Goal: Information Seeking & Learning: Learn about a topic

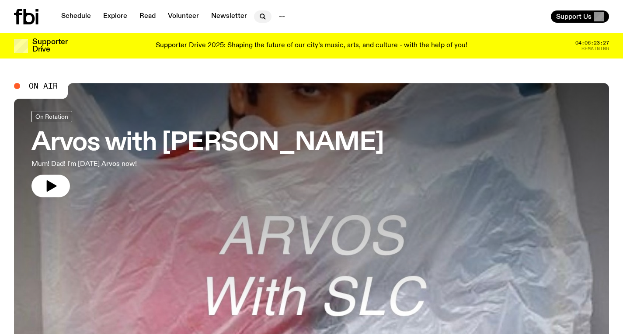
click at [264, 19] on icon "button" at bounding box center [265, 18] width 2 height 2
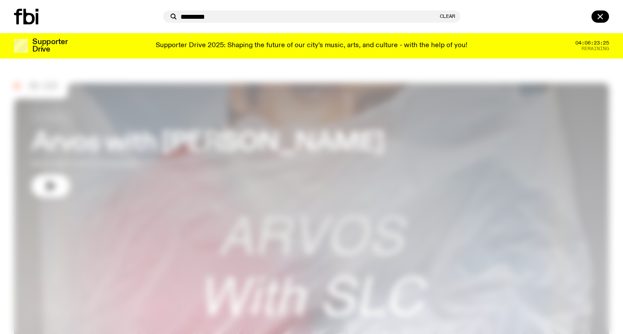
type input "**********"
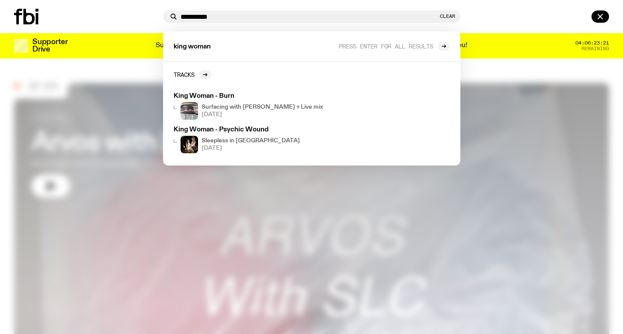
click at [488, 127] on div at bounding box center [311, 167] width 623 height 334
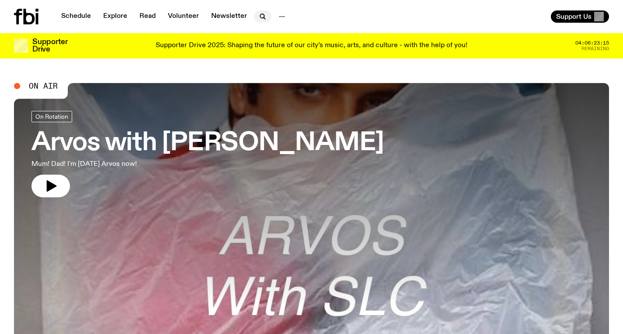
click at [267, 14] on button "button" at bounding box center [262, 16] width 17 height 12
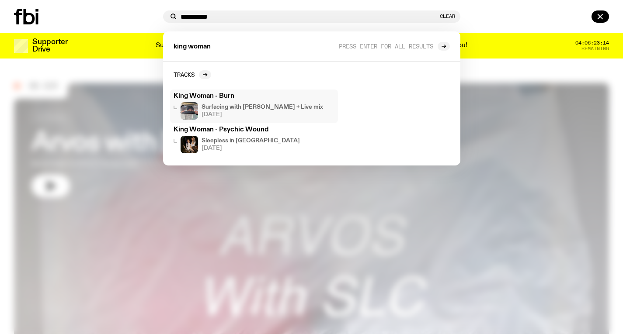
click at [222, 146] on span "27.11.24" at bounding box center [251, 149] width 98 height 6
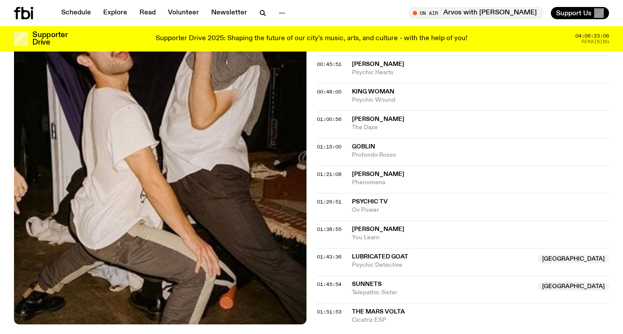
scroll to position [490, 0]
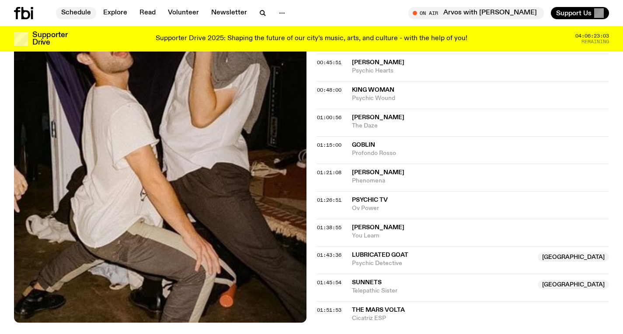
click at [69, 14] on link "Schedule" at bounding box center [76, 13] width 40 height 12
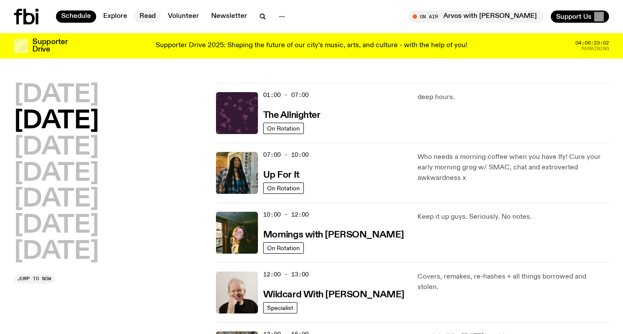
click at [141, 12] on link "Read" at bounding box center [147, 16] width 27 height 12
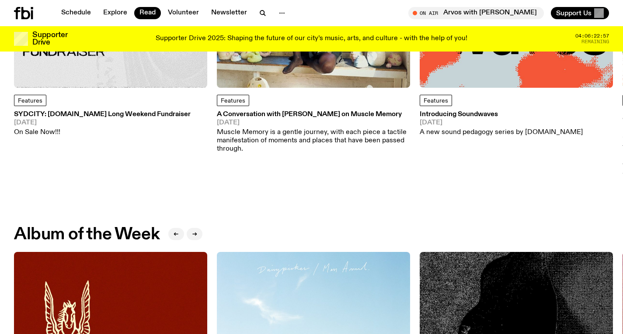
scroll to position [82, 0]
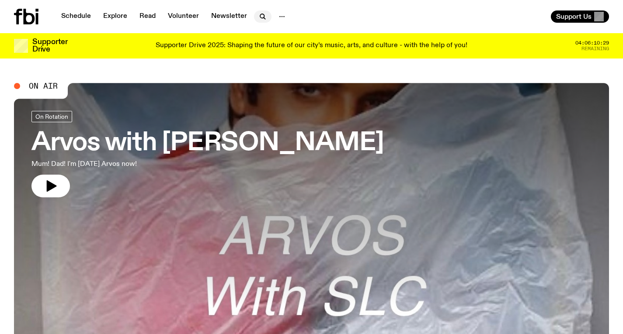
click at [263, 17] on icon "button" at bounding box center [262, 16] width 10 height 10
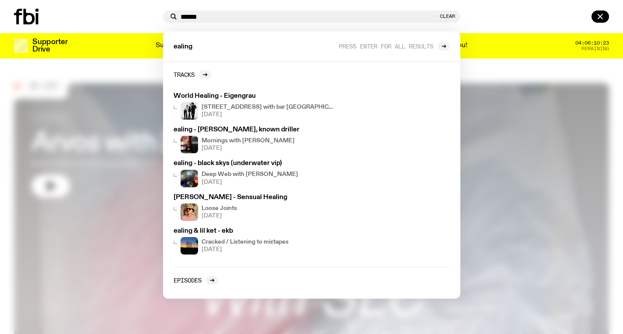
type input "******"
click at [444, 14] on button "Clear" at bounding box center [447, 16] width 15 height 5
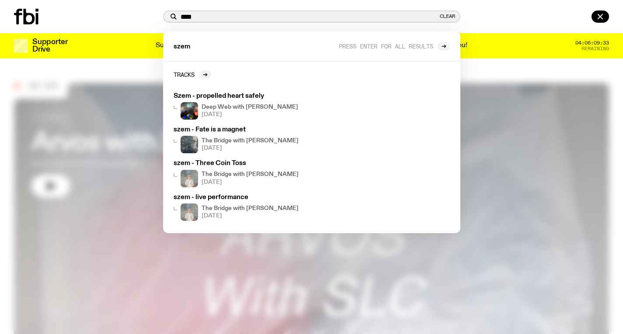
type input "****"
click at [536, 226] on div at bounding box center [311, 167] width 623 height 334
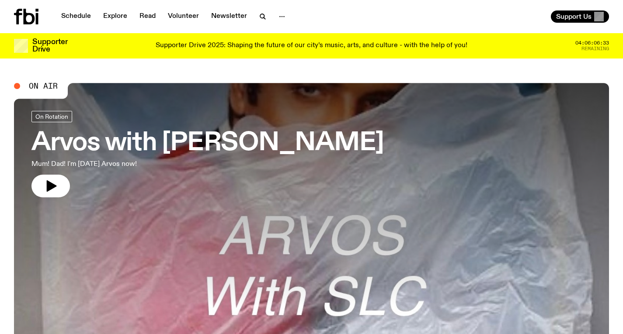
click at [198, 172] on link "Arvos with [PERSON_NAME] Mum! Dad! I'm [DATE] Arvos now!" at bounding box center [207, 154] width 352 height 87
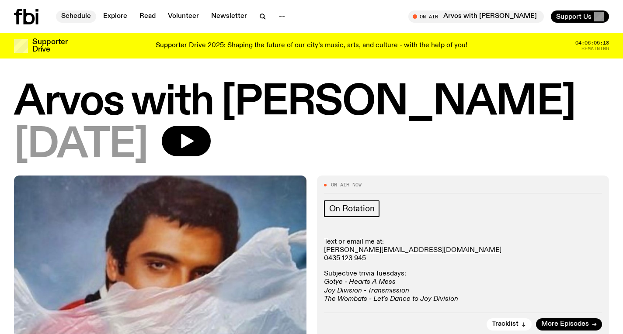
click at [85, 17] on link "Schedule" at bounding box center [76, 16] width 40 height 12
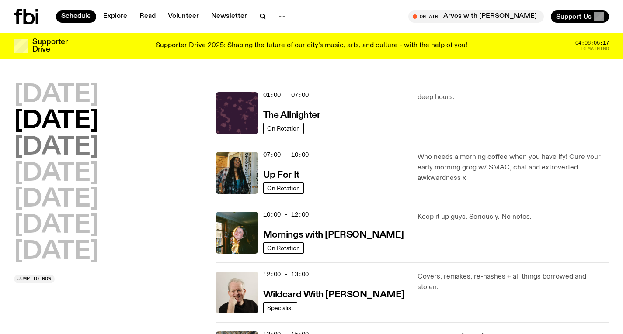
click at [99, 151] on h2 "[DATE]" at bounding box center [56, 148] width 85 height 24
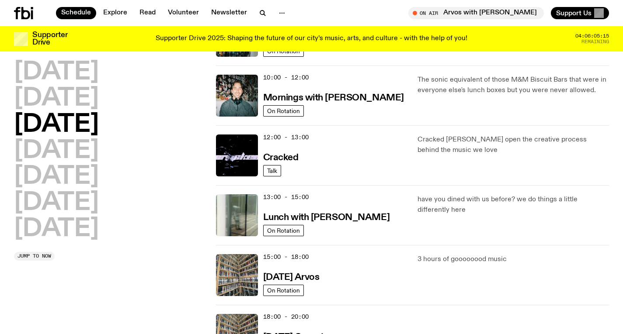
scroll to position [136, 0]
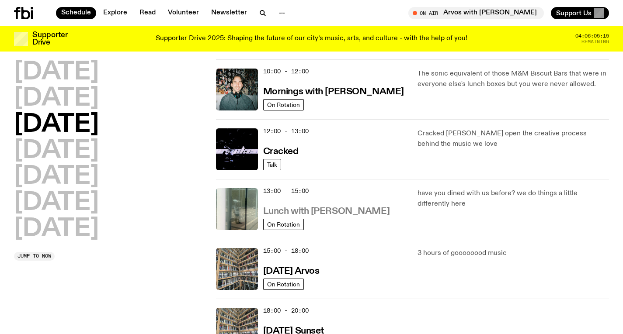
click at [303, 210] on h3 "Lunch with [PERSON_NAME]" at bounding box center [326, 211] width 126 height 9
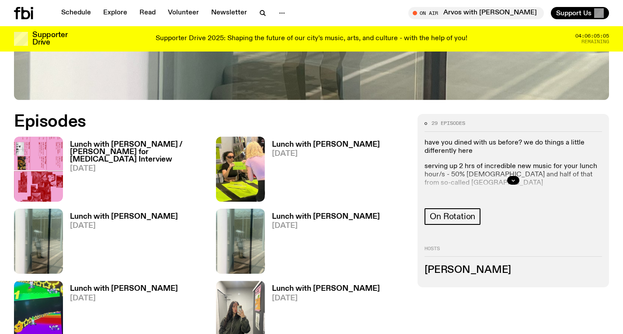
scroll to position [358, 0]
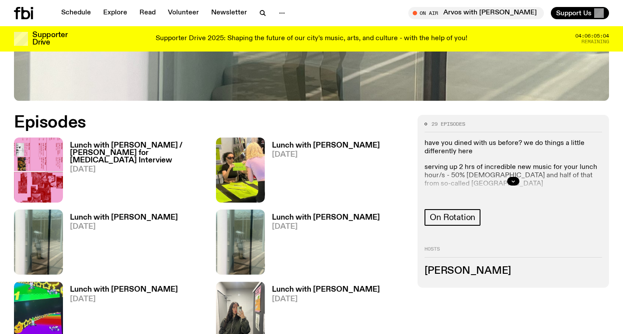
click at [97, 166] on span "[DATE]" at bounding box center [138, 169] width 136 height 7
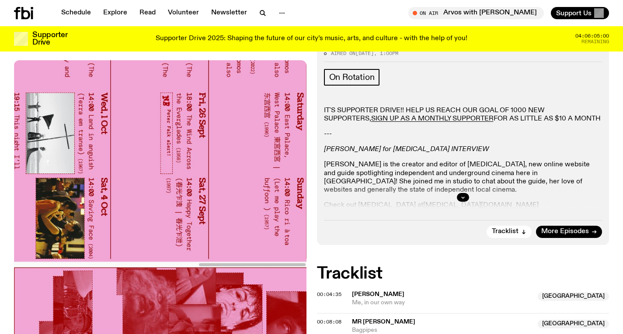
scroll to position [212, 0]
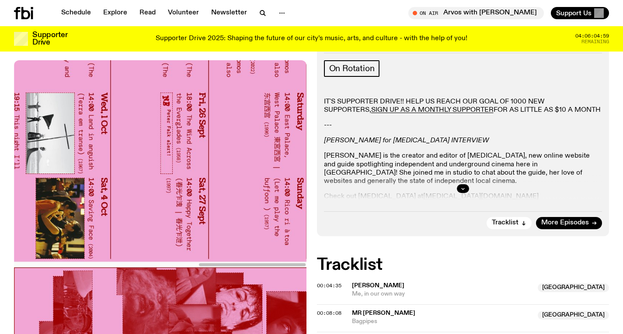
click at [467, 192] on div at bounding box center [463, 189] width 278 height 28
click at [463, 188] on icon "button" at bounding box center [462, 188] width 3 height 1
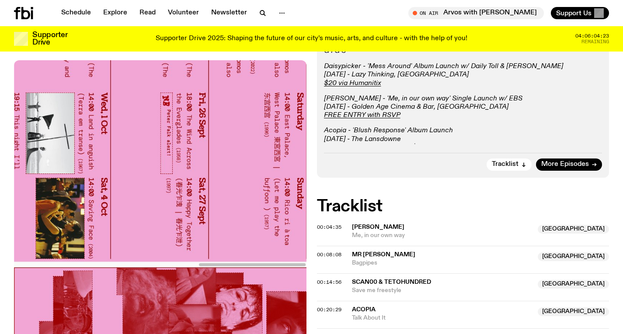
scroll to position [338, 0]
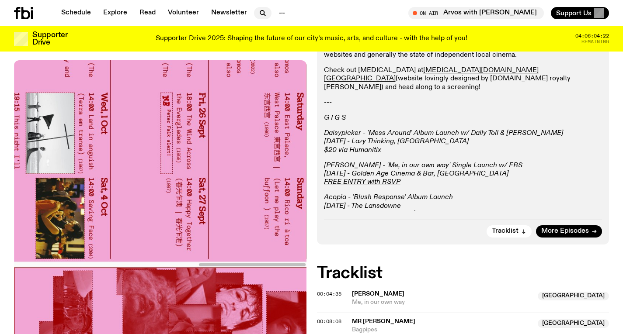
click at [257, 14] on icon "button" at bounding box center [262, 13] width 10 height 10
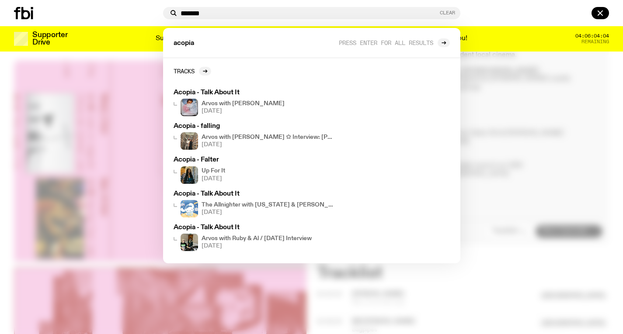
type input "******"
click at [442, 14] on button "Clear" at bounding box center [447, 12] width 15 height 5
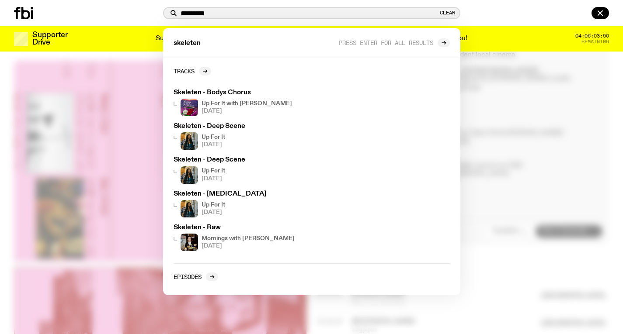
type input "********"
click at [529, 125] on div at bounding box center [311, 167] width 623 height 334
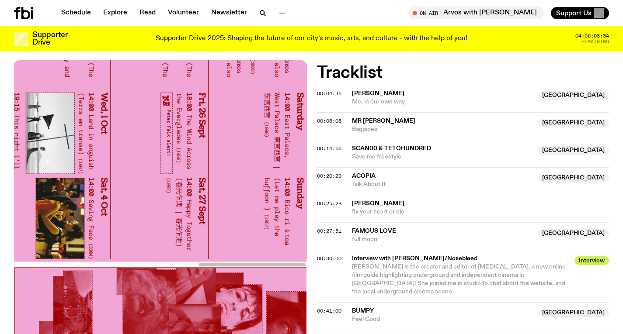
scroll to position [542, 0]
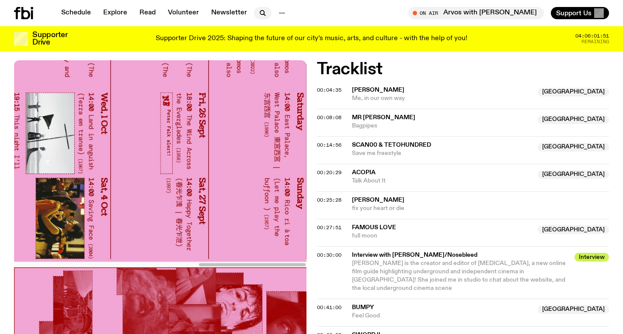
click at [264, 14] on icon "button" at bounding box center [265, 15] width 2 height 2
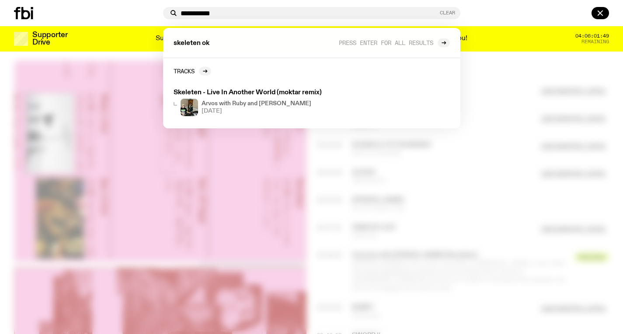
type input "**********"
click at [441, 15] on button "Clear" at bounding box center [447, 12] width 15 height 5
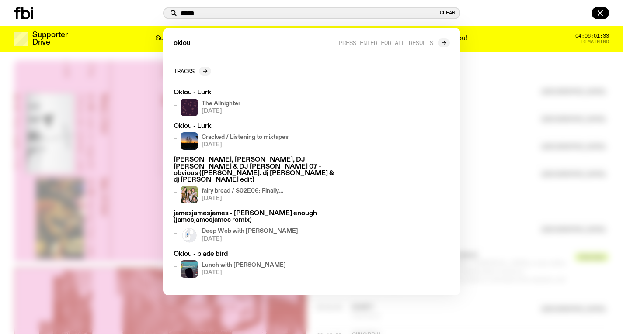
type input "*****"
click at [510, 178] on div at bounding box center [311, 167] width 623 height 334
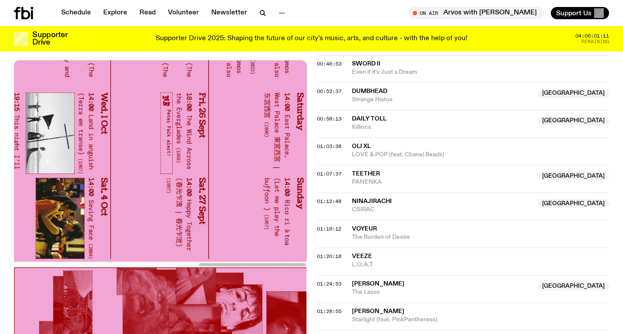
scroll to position [1067, 0]
